Goal: Find specific page/section: Find specific page/section

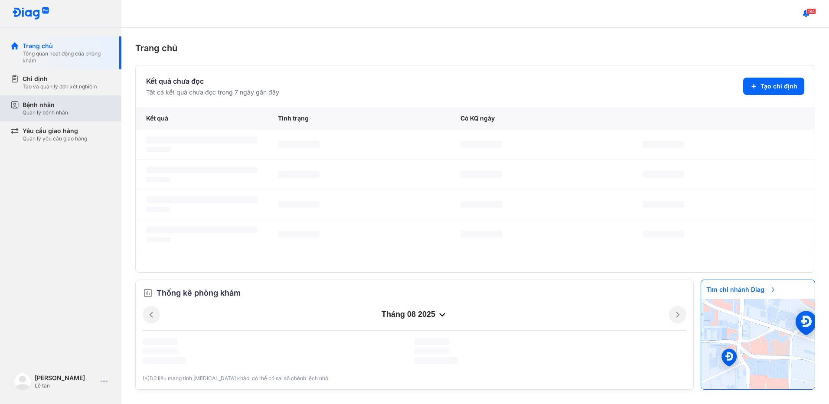
click at [62, 114] on div "Quản lý bệnh nhân" at bounding box center [46, 112] width 46 height 7
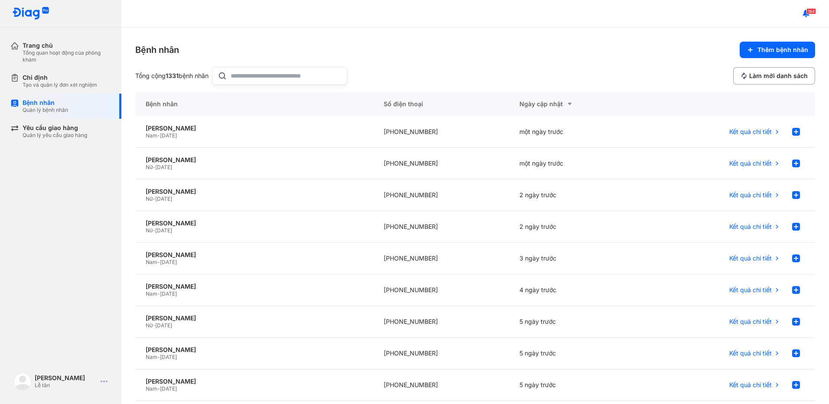
click at [252, 81] on input "text" at bounding box center [286, 75] width 111 height 17
type input "**********"
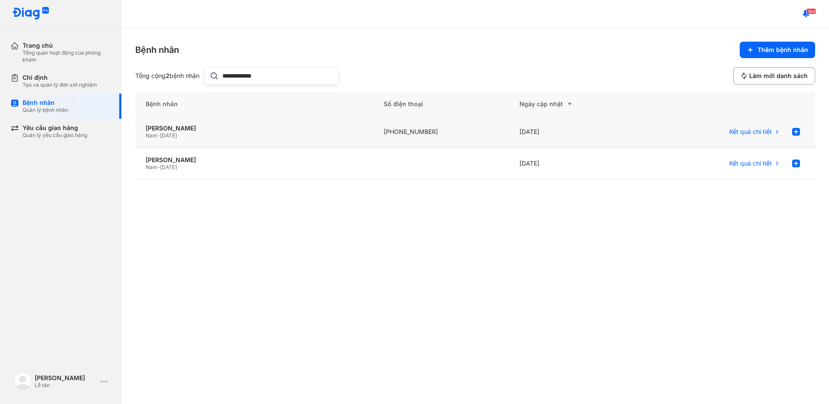
click at [285, 134] on div "Nam - [DATE]" at bounding box center [254, 135] width 217 height 7
